Goal: Information Seeking & Learning: Learn about a topic

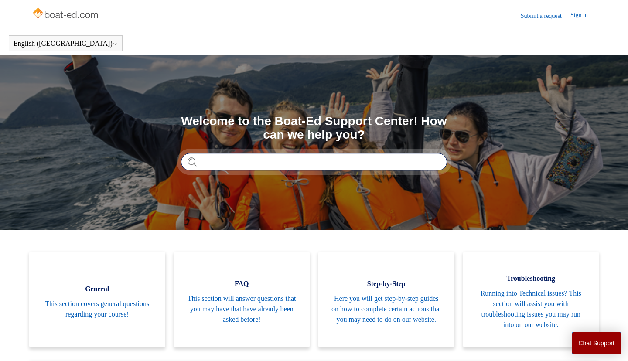
click at [233, 160] on input "Search" at bounding box center [314, 161] width 266 height 17
type input "**********"
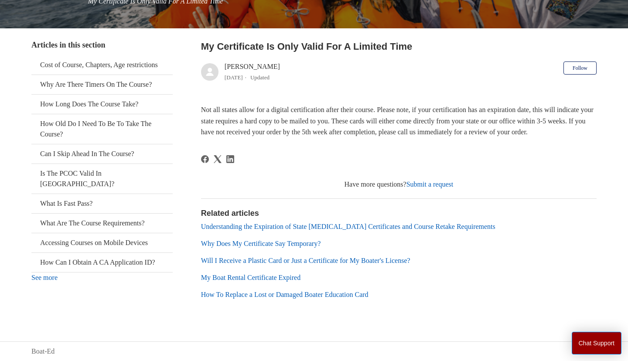
scroll to position [150, 0]
click at [86, 194] on link "What Is Fast Pass?" at bounding box center [101, 203] width 141 height 19
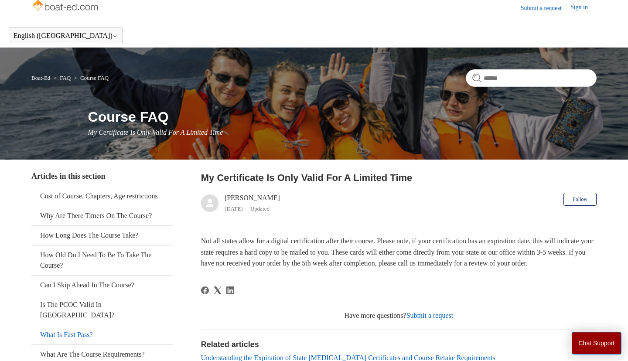
scroll to position [0, 0]
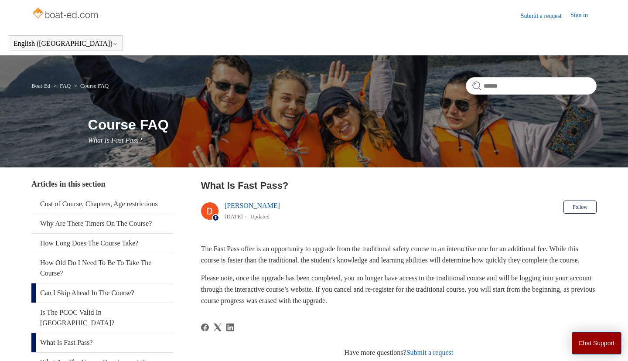
click at [140, 294] on link "Can I Skip Ahead In The Course?" at bounding box center [101, 293] width 141 height 19
